Goal: Check status: Check status

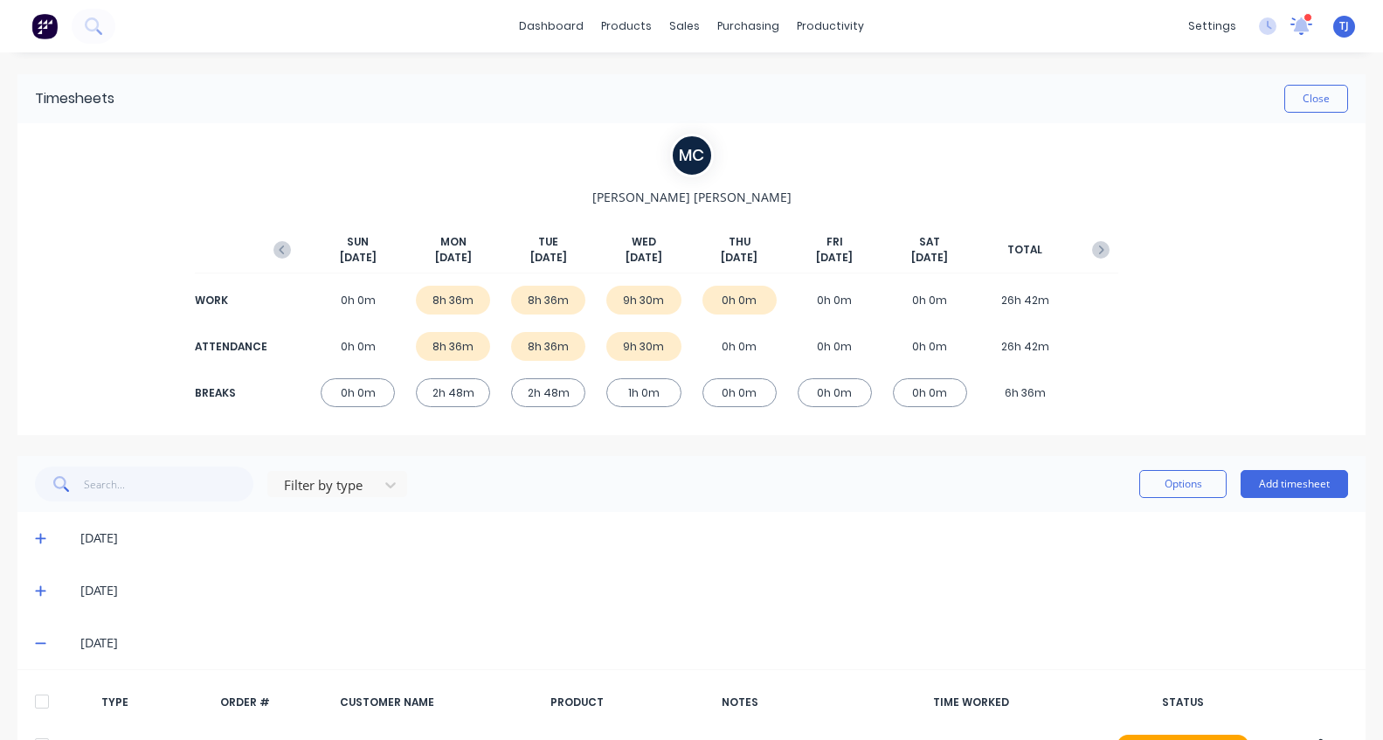
click at [1293, 26] on icon at bounding box center [1301, 24] width 17 height 17
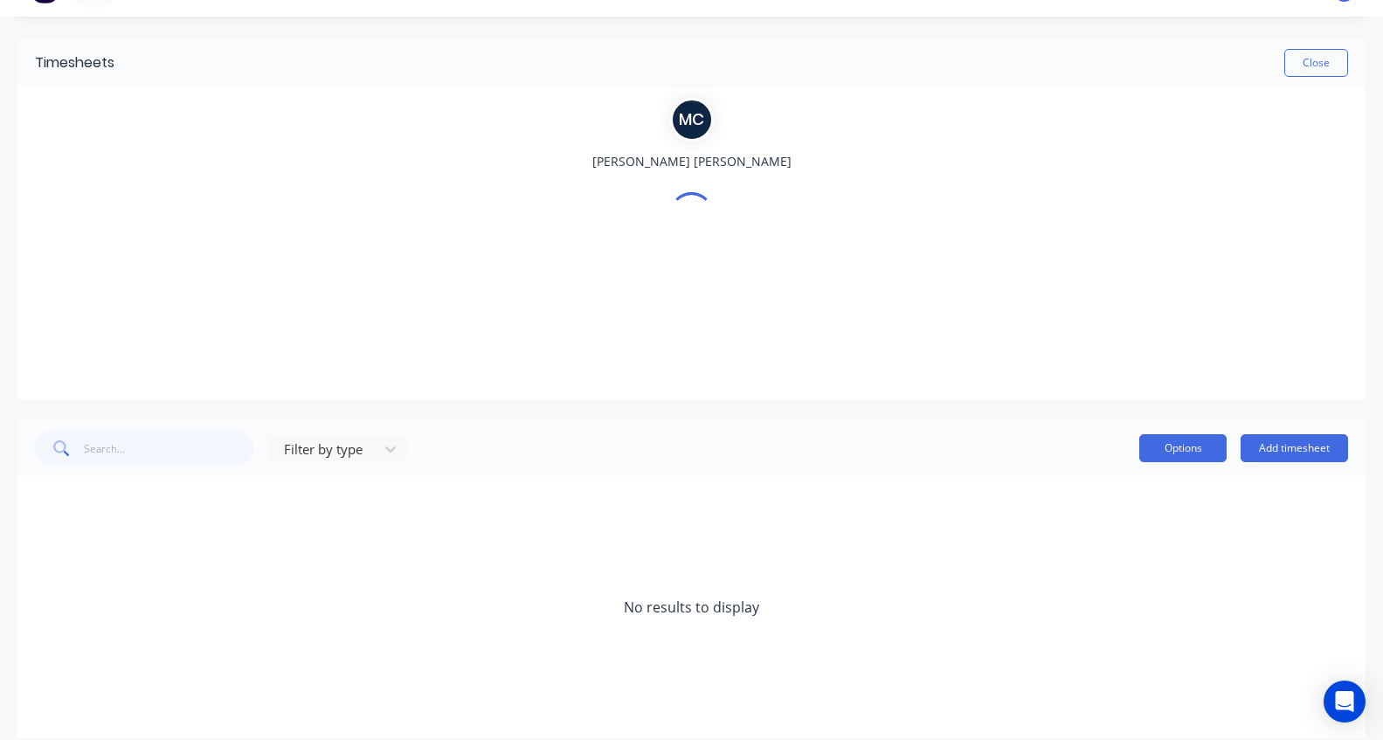
scroll to position [3, 0]
